Goal: Check status: Check status

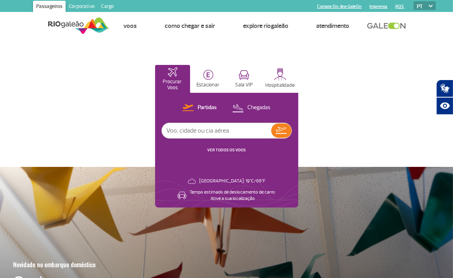
click at [185, 133] on input "text" at bounding box center [216, 130] width 109 height 15
click at [219, 128] on input "text" at bounding box center [216, 130] width 109 height 15
type input "azul"
click at [282, 132] on img at bounding box center [281, 130] width 11 height 7
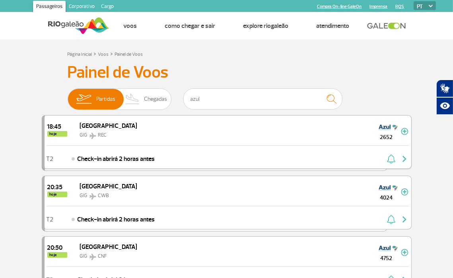
click at [360, 134] on div "18:45 hoje Recife GIG REC 2652" at bounding box center [228, 130] width 367 height 30
click at [406, 132] on img at bounding box center [405, 131] width 8 height 7
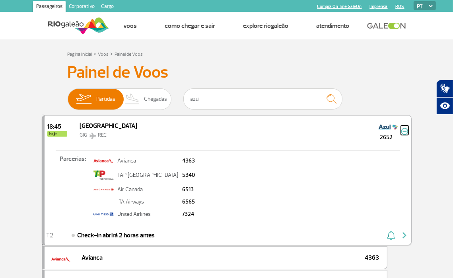
click at [404, 128] on img at bounding box center [405, 131] width 8 height 7
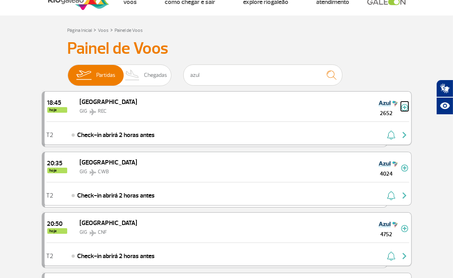
scroll to position [15, 0]
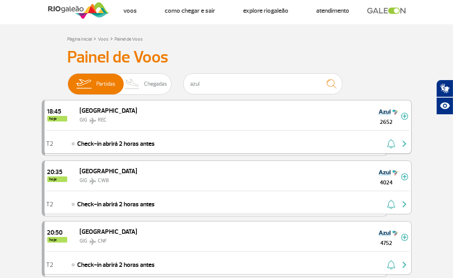
click at [89, 123] on div "GIG REC" at bounding box center [109, 120] width 58 height 10
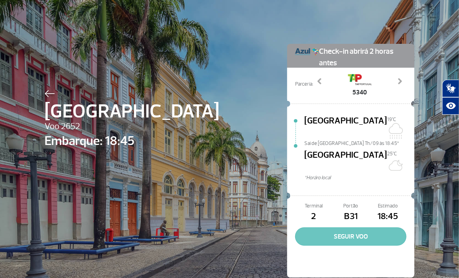
click at [350, 227] on button "SEGUIR VOO" at bounding box center [350, 236] width 111 height 18
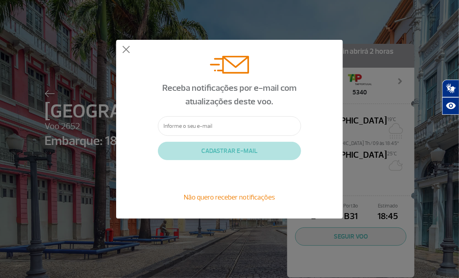
click at [213, 126] on input "text" at bounding box center [229, 125] width 143 height 19
type input "[EMAIL_ADDRESS][DOMAIN_NAME]"
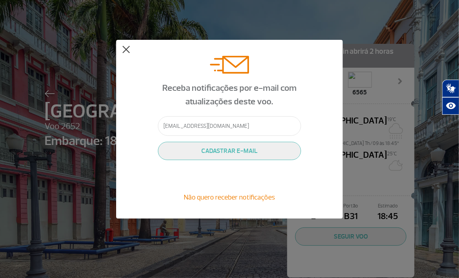
click at [125, 47] on button at bounding box center [126, 50] width 8 height 8
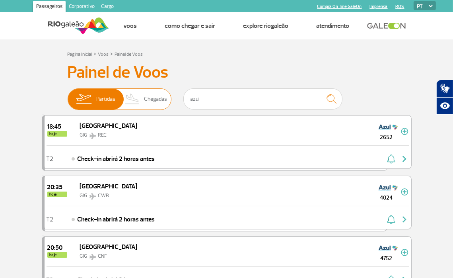
click at [144, 100] on span "Chegadas" at bounding box center [155, 99] width 23 height 21
click at [68, 95] on input "Partidas Chegadas" at bounding box center [68, 95] width 0 height 0
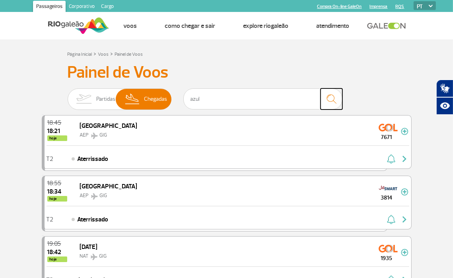
click at [333, 96] on img "submit" at bounding box center [331, 99] width 17 height 16
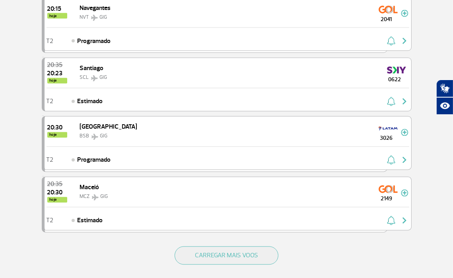
scroll to position [1086, 0]
